Goal: Entertainment & Leisure: Consume media (video, audio)

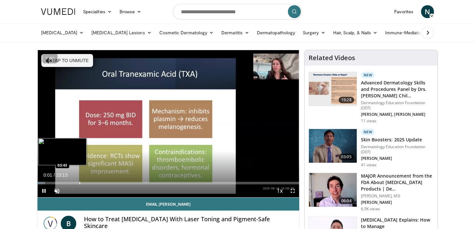
click at [43, 181] on div "Loaded : 2.85% 00:01 03:43" at bounding box center [169, 181] width 262 height 6
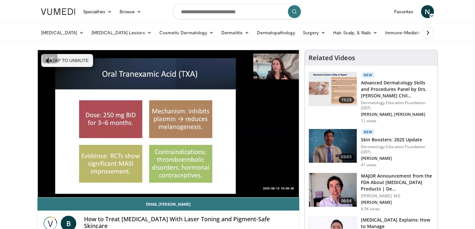
click at [44, 195] on div "Progress Bar" at bounding box center [43, 196] width 1 height 3
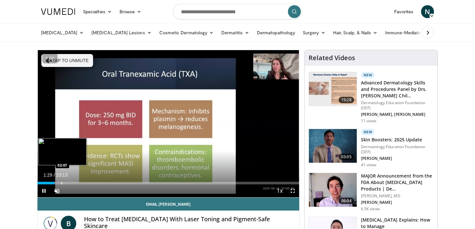
click at [62, 182] on div "Progress Bar" at bounding box center [61, 183] width 1 height 3
click at [80, 180] on div "Loaded : 13.52% 02:40 03:29" at bounding box center [169, 181] width 262 height 6
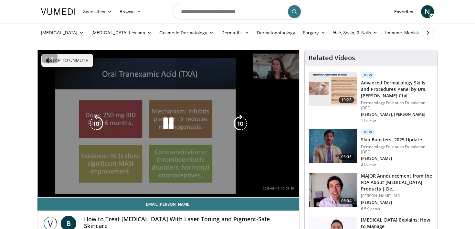
click at [95, 180] on video-js "**********" at bounding box center [169, 123] width 262 height 147
click at [103, 184] on video-js "**********" at bounding box center [169, 123] width 262 height 147
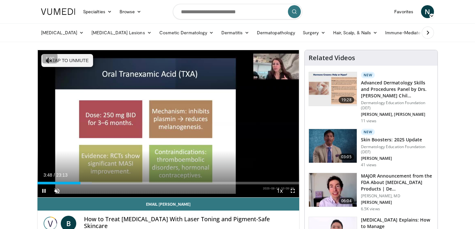
click at [105, 184] on div "Current Time 3:48 / Duration 23:13 Pause Skip Backward Skip Forward Unmute Load…" at bounding box center [169, 190] width 262 height 13
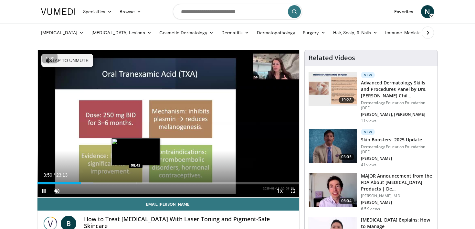
click at [136, 182] on div "Progress Bar" at bounding box center [136, 183] width 1 height 3
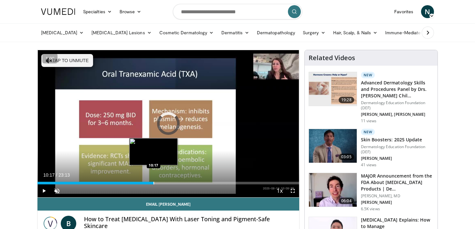
click at [154, 182] on div "Progress Bar" at bounding box center [154, 183] width 1 height 3
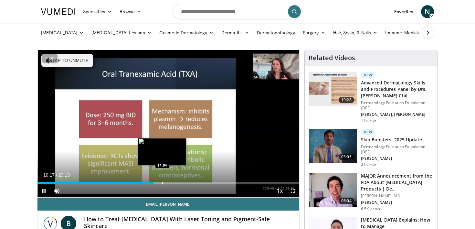
click at [162, 182] on div "Progress Bar" at bounding box center [162, 183] width 1 height 3
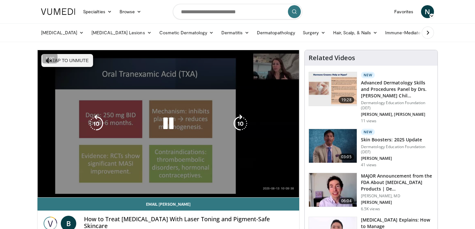
click at [171, 180] on div "10 seconds Tap to unmute" at bounding box center [169, 123] width 262 height 147
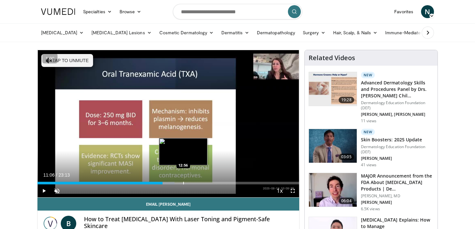
click at [183, 180] on div "Loaded : 52.37% 11:06 12:56" at bounding box center [169, 181] width 262 height 6
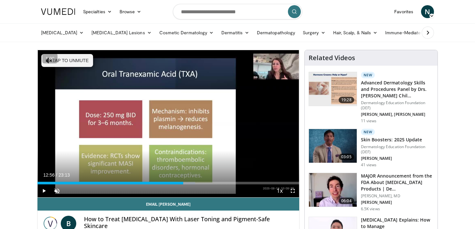
click at [193, 181] on div "Loaded : 60.27% 12:56 13:47" at bounding box center [169, 181] width 262 height 6
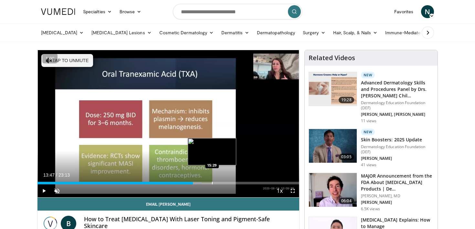
click at [214, 180] on div "Loaded : 62.63% 13:47 15:29" at bounding box center [169, 181] width 262 height 6
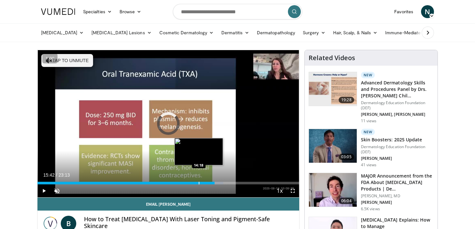
click at [199, 182] on div "Loaded : 71.03% 14:18 14:18" at bounding box center [169, 183] width 262 height 3
drag, startPoint x: 199, startPoint y: 182, endPoint x: 194, endPoint y: 182, distance: 4.5
click at [197, 182] on div "Progress Bar" at bounding box center [197, 183] width 1 height 3
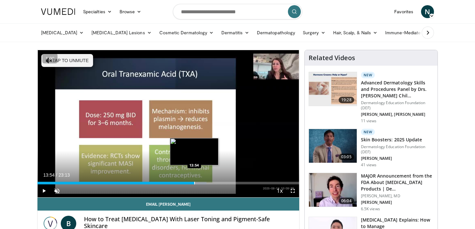
click at [194, 182] on div "Progress Bar" at bounding box center [194, 183] width 1 height 3
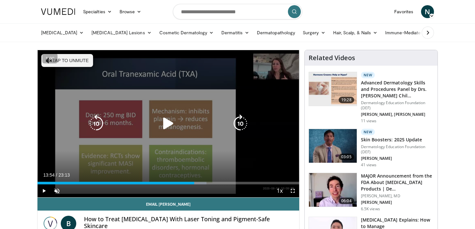
click at [167, 123] on icon "Video Player" at bounding box center [168, 123] width 18 height 18
click at [167, 121] on icon "Video Player" at bounding box center [168, 123] width 18 height 18
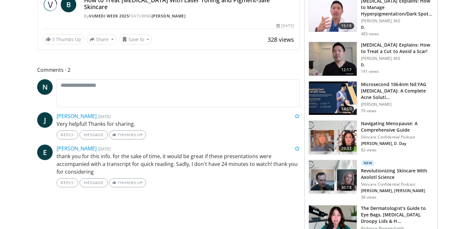
scroll to position [221, 0]
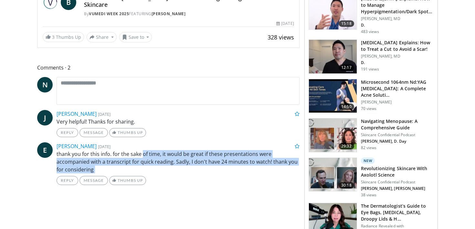
drag, startPoint x: 143, startPoint y: 149, endPoint x: 163, endPoint y: 172, distance: 30.7
click at [163, 172] on div "[PERSON_NAME] [DATE] thank you for this info. for the sake of time, it would be…" at bounding box center [178, 163] width 243 height 43
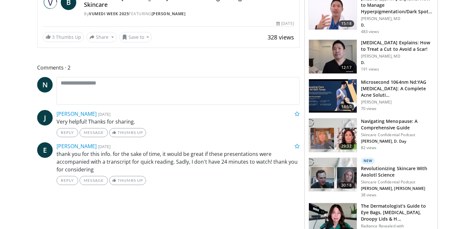
click at [182, 168] on div "[PERSON_NAME] [DATE] thank you for this info. for the sake of time, it would be…" at bounding box center [178, 163] width 243 height 43
drag, startPoint x: 172, startPoint y: 142, endPoint x: 175, endPoint y: 154, distance: 12.2
click at [175, 153] on div "[PERSON_NAME] [DATE] thank you for this info. for the sake of time, it would be…" at bounding box center [178, 163] width 243 height 43
click at [175, 154] on p "thank you for this info. for the sake of time, it would be great if these prese…" at bounding box center [178, 161] width 243 height 23
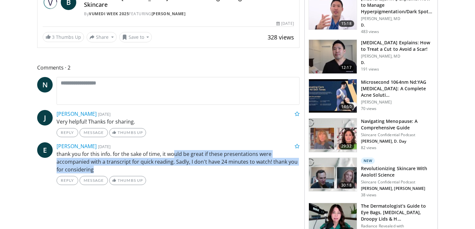
drag, startPoint x: 174, startPoint y: 147, endPoint x: 180, endPoint y: 166, distance: 19.6
click at [180, 166] on p "thank you for this info. for the sake of time, it would be great if these prese…" at bounding box center [178, 161] width 243 height 23
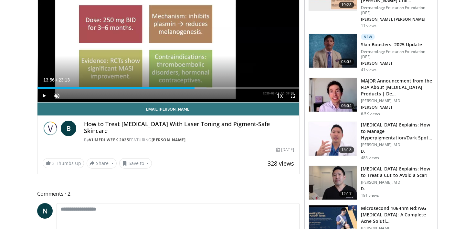
scroll to position [0, 0]
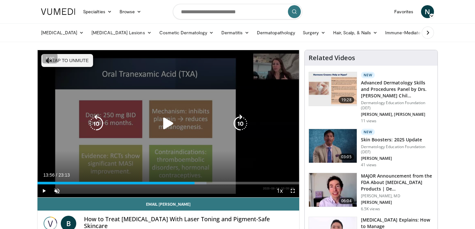
click at [210, 145] on div "10 seconds Tap to unmute" at bounding box center [169, 123] width 262 height 147
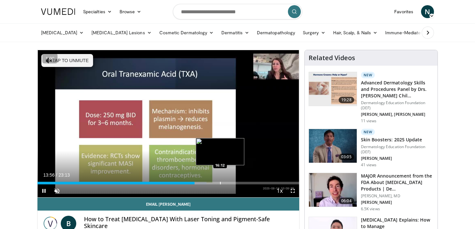
click at [223, 178] on div "Loaded : 64.57% 13:56 16:12" at bounding box center [169, 181] width 262 height 6
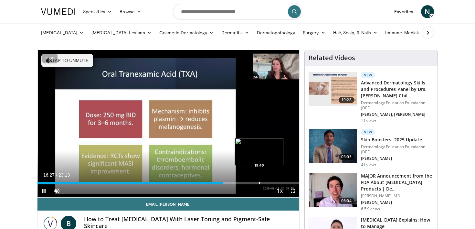
click at [259, 183] on div "Progress Bar" at bounding box center [259, 183] width 1 height 3
click at [278, 182] on div "Progress Bar" at bounding box center [277, 183] width 1 height 3
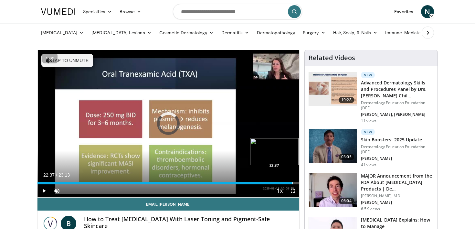
click at [293, 180] on div "Loaded : 93.99% 22:37 22:37" at bounding box center [169, 181] width 262 height 6
click at [295, 182] on div "Progress Bar" at bounding box center [295, 183] width 1 height 3
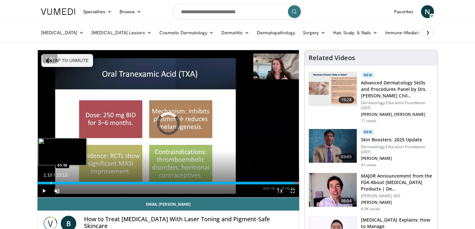
click at [50, 179] on div "Loaded : 100.00% 22:50 01:10" at bounding box center [169, 181] width 262 height 6
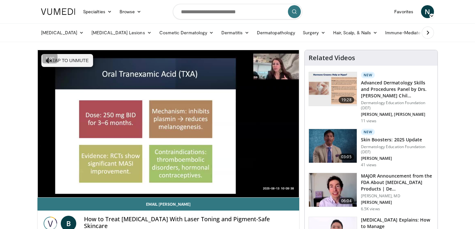
drag, startPoint x: 45, startPoint y: 185, endPoint x: 19, endPoint y: 185, distance: 25.9
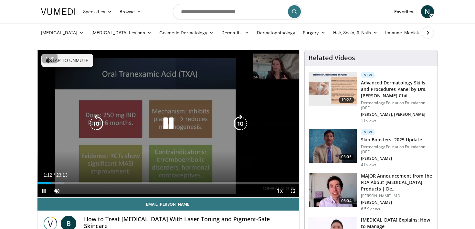
click at [79, 162] on div "10 seconds Tap to unmute" at bounding box center [169, 123] width 262 height 147
